Goal: Find specific page/section: Find specific page/section

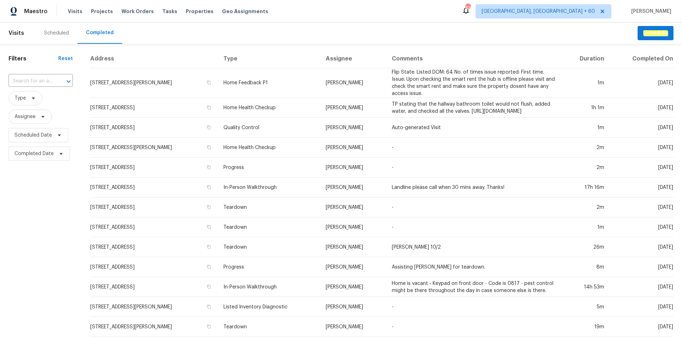
click at [42, 81] on input "text" at bounding box center [31, 81] width 44 height 11
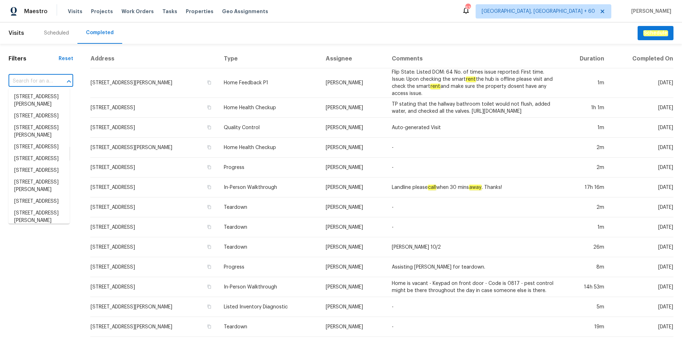
paste input "[STREET_ADDRESS][PERSON_NAME]"
type input "[STREET_ADDRESS][PERSON_NAME]"
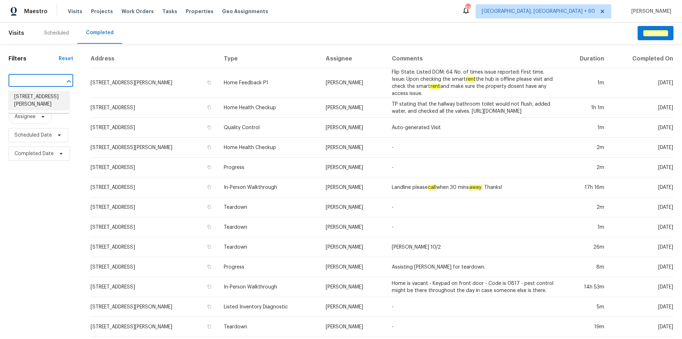
click at [41, 101] on li "[STREET_ADDRESS][PERSON_NAME]" at bounding box center [39, 100] width 61 height 19
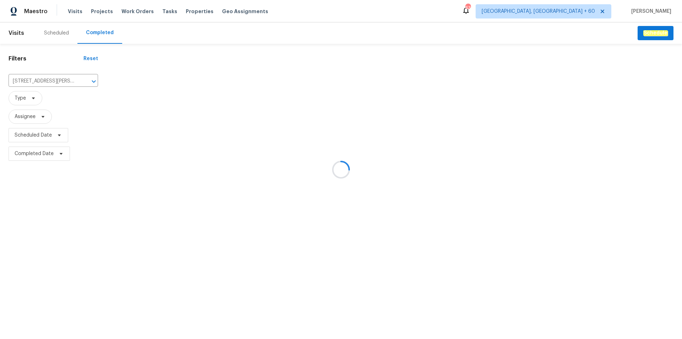
click at [294, 163] on html "Maestro Visits Projects Work Orders Tasks Properties Geo Assignments 639 [GEOGR…" at bounding box center [341, 81] width 682 height 163
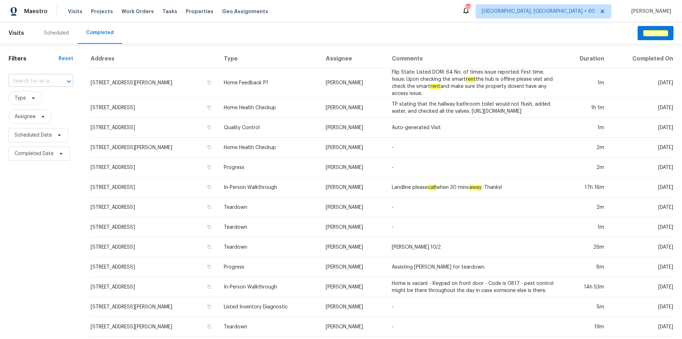
click at [32, 79] on input "text" at bounding box center [31, 81] width 45 height 11
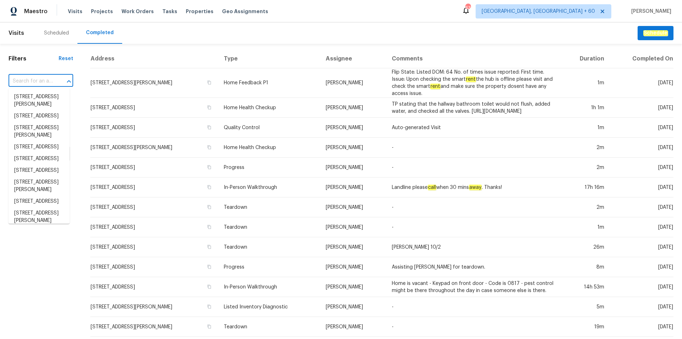
paste input "[STREET_ADDRESS][PERSON_NAME]"
type input "[STREET_ADDRESS][PERSON_NAME]"
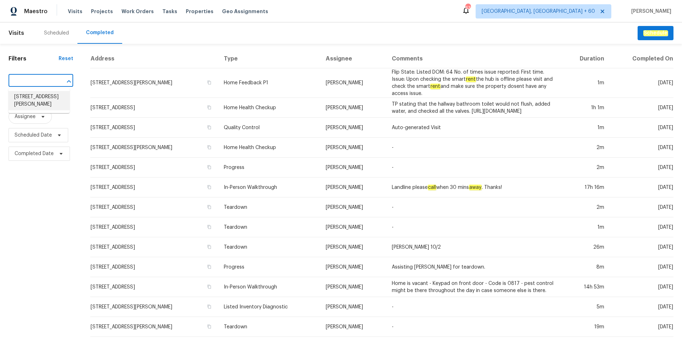
click at [39, 99] on li "[STREET_ADDRESS][PERSON_NAME]" at bounding box center [39, 100] width 61 height 19
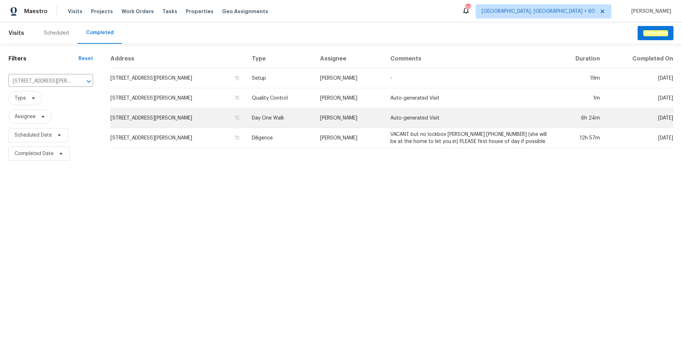
click at [218, 114] on td "[STREET_ADDRESS][PERSON_NAME]" at bounding box center [178, 118] width 136 height 20
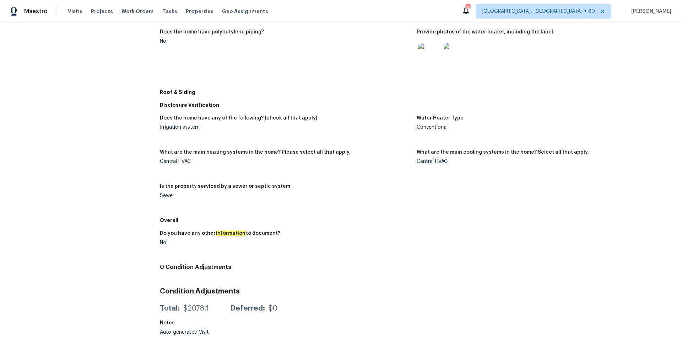
scroll to position [290, 0]
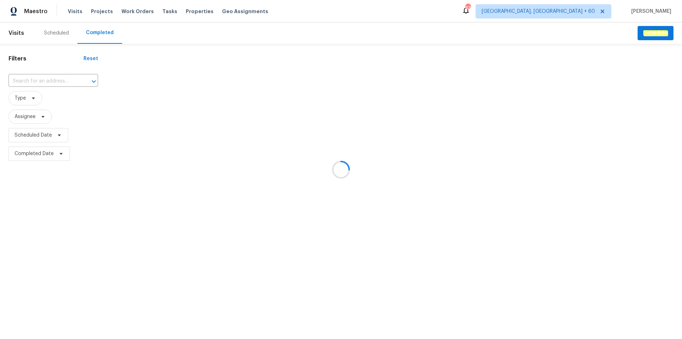
drag, startPoint x: 37, startPoint y: 85, endPoint x: 37, endPoint y: 79, distance: 6.0
click at [37, 83] on div at bounding box center [341, 169] width 682 height 339
click at [37, 79] on div at bounding box center [341, 169] width 682 height 339
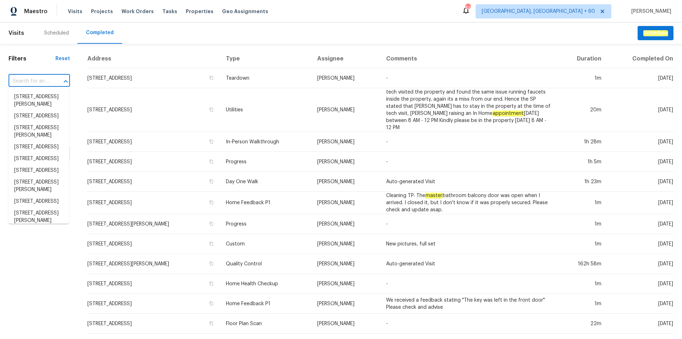
click at [48, 80] on input "text" at bounding box center [30, 81] width 42 height 11
paste input "[STREET_ADDRESS]"
type input "[STREET_ADDRESS]"
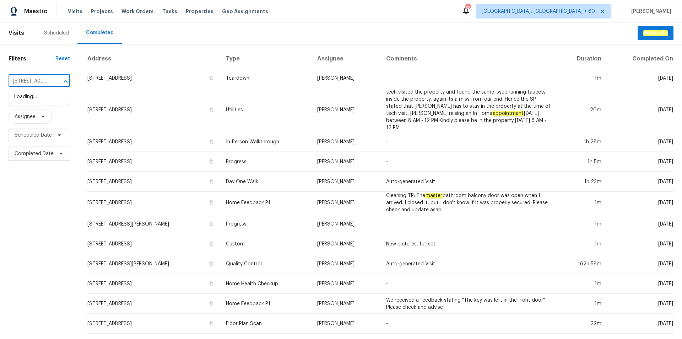
scroll to position [0, 54]
click at [42, 97] on li "[STREET_ADDRESS]" at bounding box center [39, 97] width 60 height 12
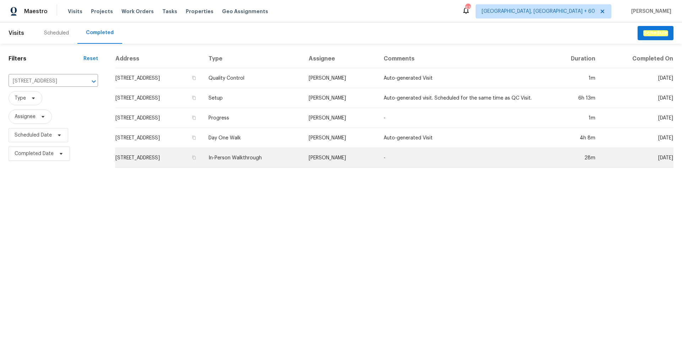
click at [286, 161] on td "In-Person Walkthrough" at bounding box center [253, 158] width 100 height 20
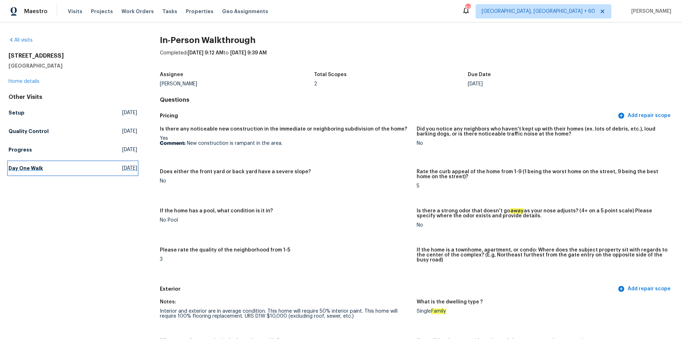
click at [36, 165] on h5 "Day One Walk" at bounding box center [26, 168] width 34 height 7
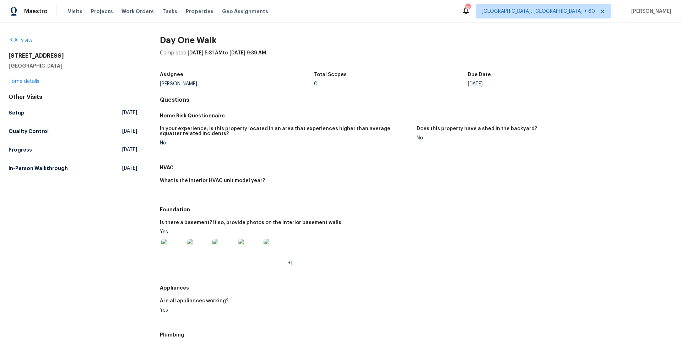
click at [322, 153] on figure "In your experience, is this property located in an area that experiences higher…" at bounding box center [288, 141] width 257 height 31
click at [285, 189] on figure "What is the interior HVAC unit model year?" at bounding box center [288, 188] width 257 height 21
